Goal: Contribute content

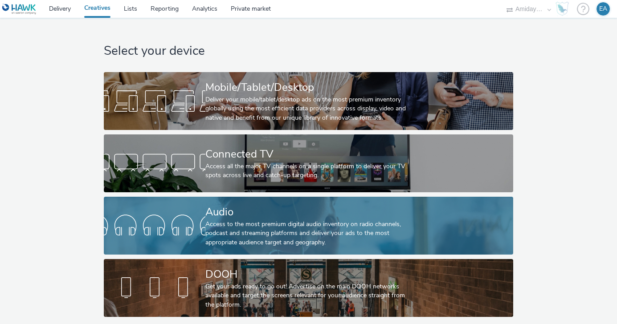
click at [233, 220] on div "Access to the most premium digital audio inventory on radio channels, podcast a…" at bounding box center [306, 233] width 203 height 27
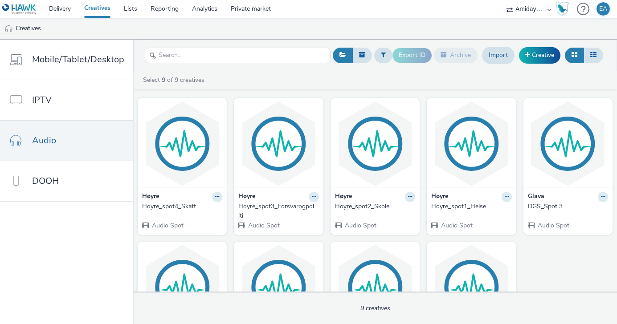
click at [541, 249] on div "Høyre Hoyre_spot4_Skatt Audio Spot Høyre Hoyre_spot3_Forsvarogpoliti Audio Spot…" at bounding box center [375, 234] width 484 height 280
click at [548, 55] on link "Creative" at bounding box center [539, 55] width 41 height 16
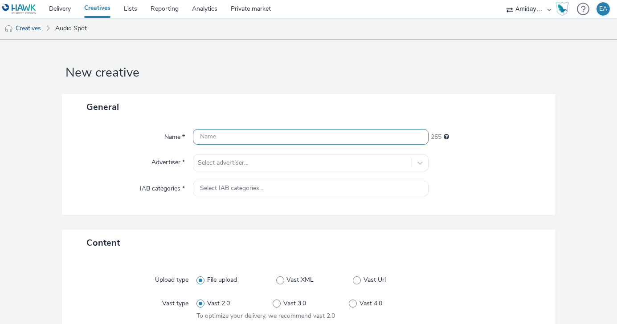
click at [291, 139] on input "text" at bounding box center [311, 137] width 236 height 16
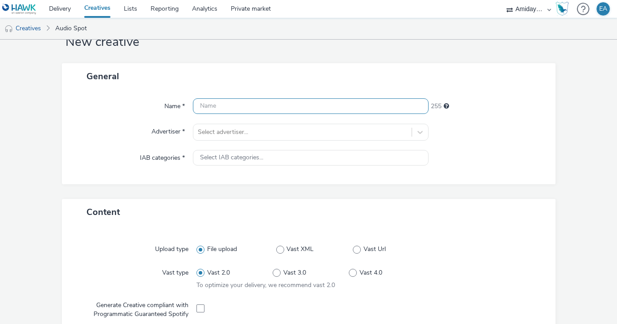
scroll to position [33, 0]
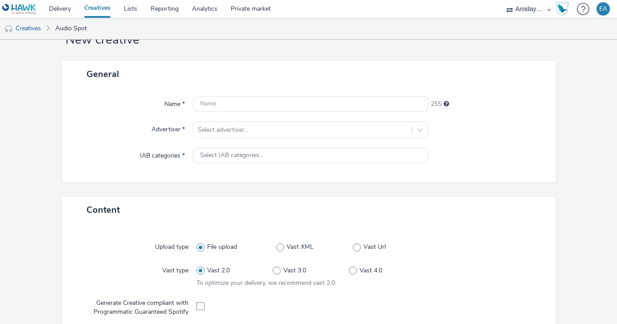
click at [236, 130] on div "Name * 255 Advertiser * Select advertiser... IAB categories * Select IAB catego…" at bounding box center [309, 134] width 494 height 95
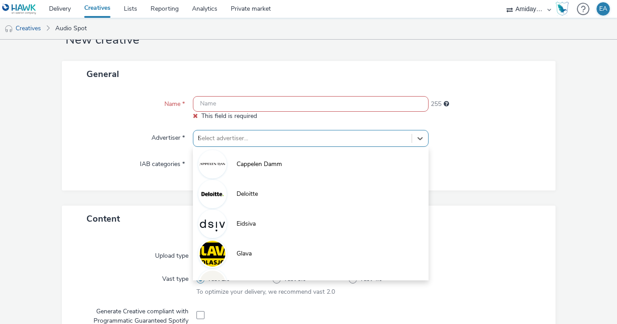
type input "hø"
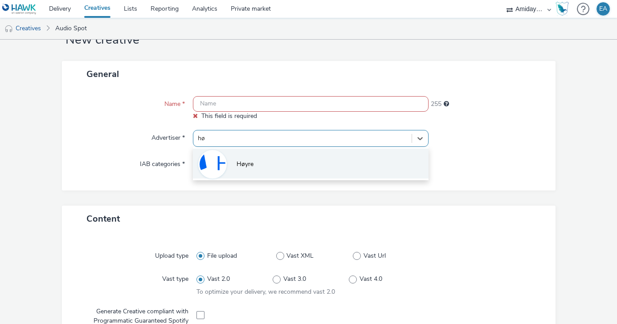
click at [241, 169] on span "Høyre" at bounding box center [245, 164] width 17 height 9
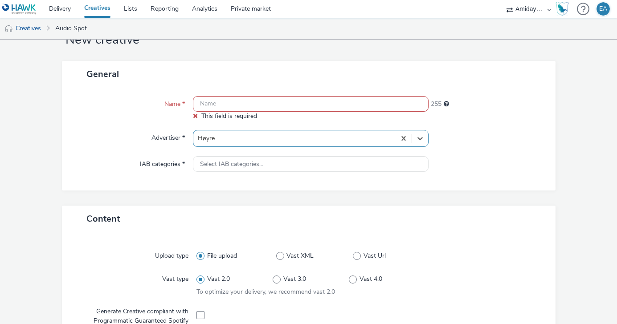
type input "[URL][DOMAIN_NAME]"
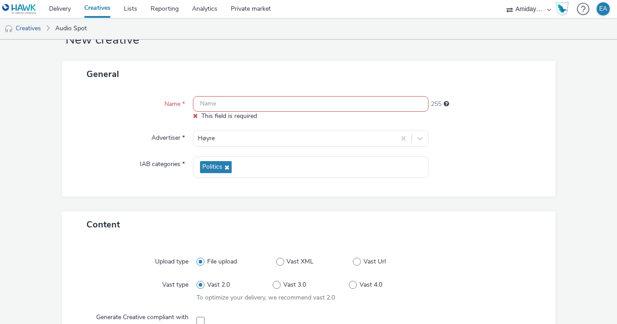
click at [234, 105] on input "text" at bounding box center [311, 104] width 236 height 16
click at [169, 230] on div "Content" at bounding box center [309, 225] width 494 height 26
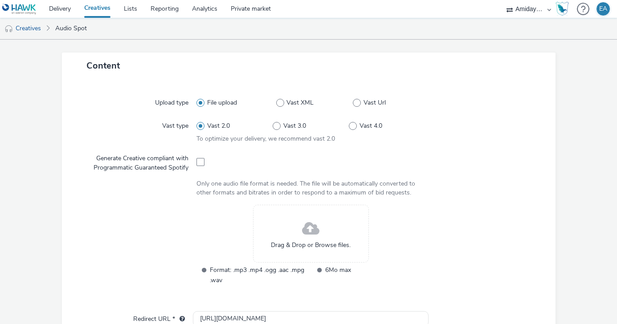
scroll to position [204, 0]
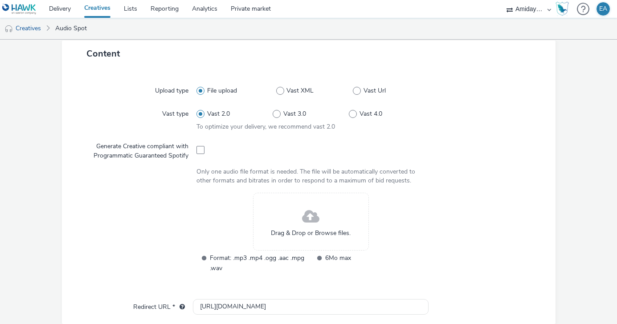
click at [295, 222] on div "Drag & Drop or Browse files." at bounding box center [311, 222] width 116 height 58
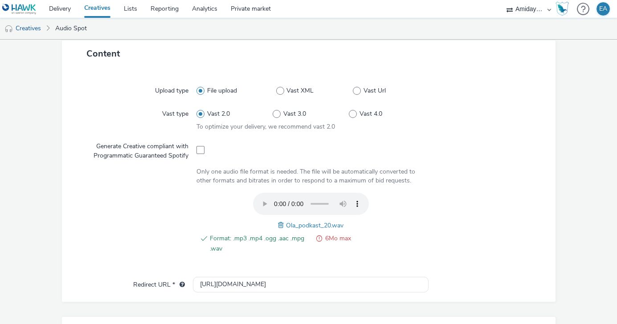
click at [319, 238] on span at bounding box center [319, 244] width 6 height 21
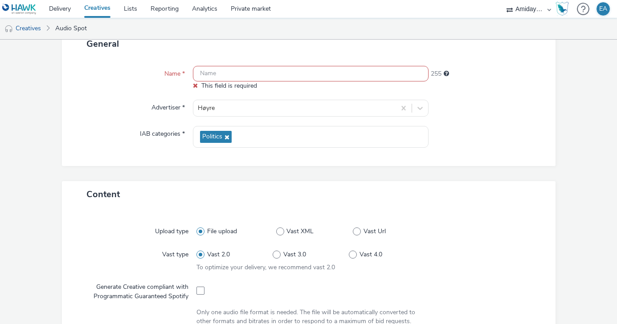
scroll to position [63, 0]
click at [257, 75] on input "text" at bounding box center [311, 74] width 236 height 16
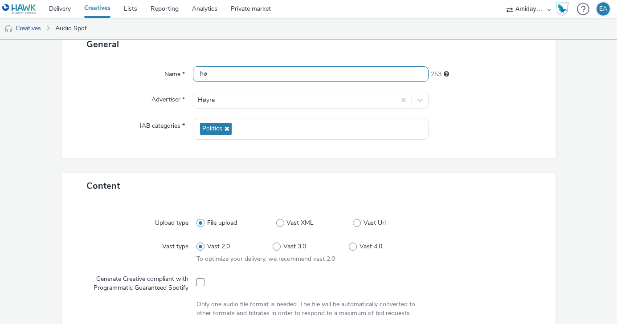
type input "h"
type input "OsloHøyre-Ola_20sek"
click at [501, 158] on div "Name * OsloHøyre-Ola_20sek 236 Advertiser * Høyre IAB categories * Politics" at bounding box center [309, 107] width 494 height 101
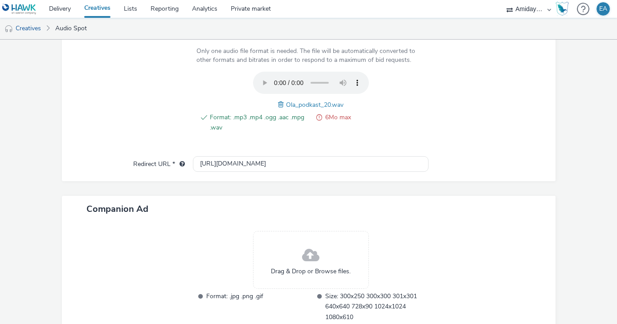
scroll to position [372, 0]
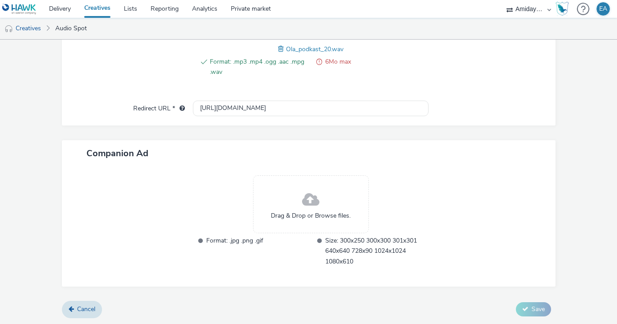
click at [319, 63] on span at bounding box center [319, 67] width 6 height 21
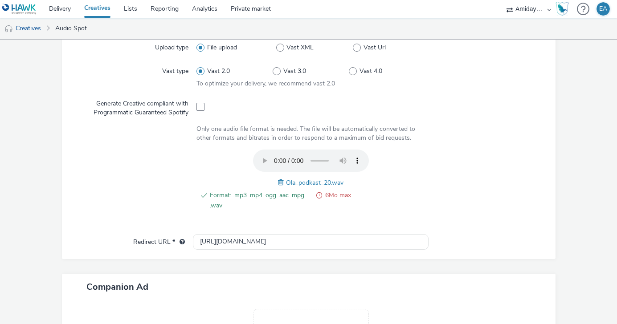
scroll to position [254, 0]
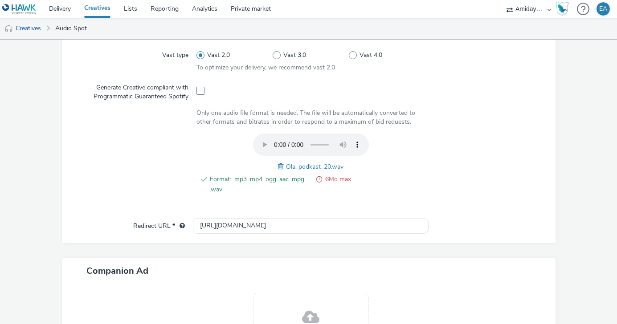
click at [379, 198] on div "Format: .mp3 .mp4 .ogg .aac .mpg .wav 6Mo max" at bounding box center [311, 189] width 229 height 30
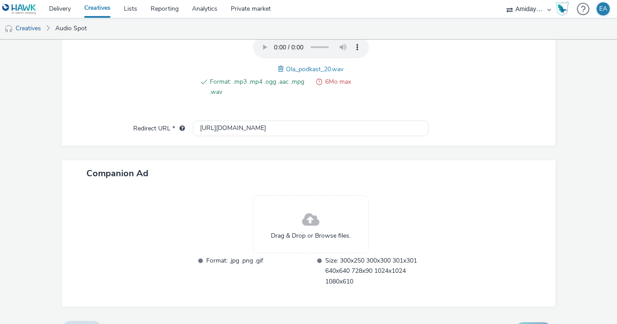
scroll to position [372, 0]
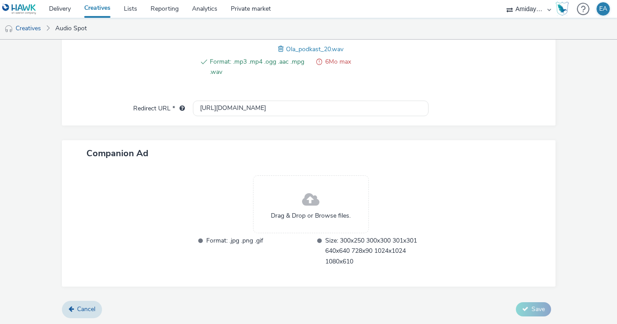
click at [320, 62] on span at bounding box center [319, 67] width 6 height 21
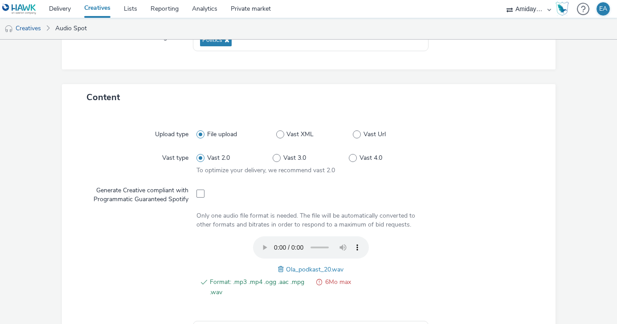
scroll to position [148, 0]
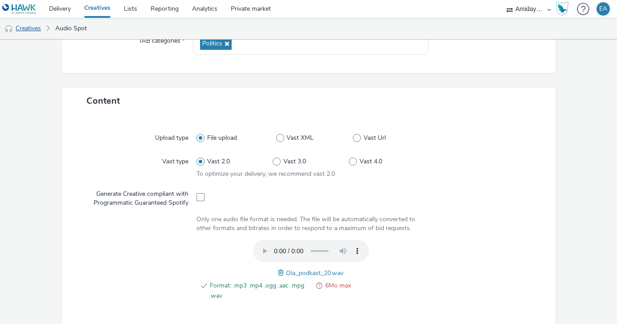
click at [36, 28] on link "Creatives" at bounding box center [22, 28] width 45 height 21
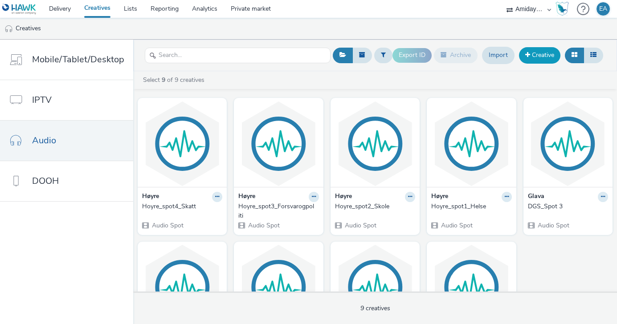
click at [546, 57] on link "Creative" at bounding box center [539, 55] width 41 height 16
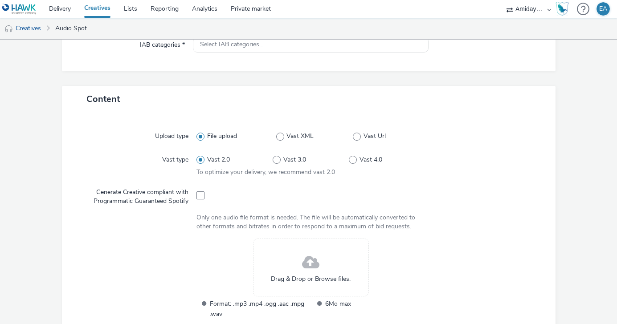
scroll to position [150, 0]
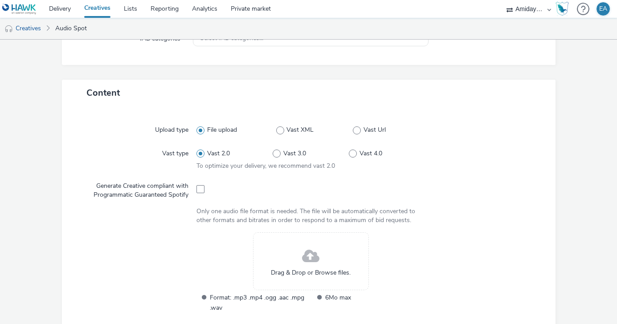
click at [299, 255] on div "Drag & Drop or Browse files." at bounding box center [311, 262] width 116 height 58
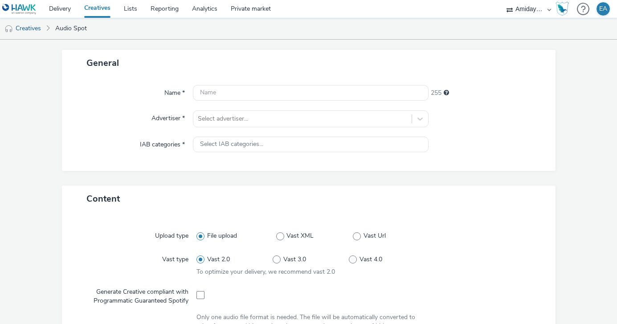
scroll to position [0, 0]
